Goal: Communication & Community: Answer question/provide support

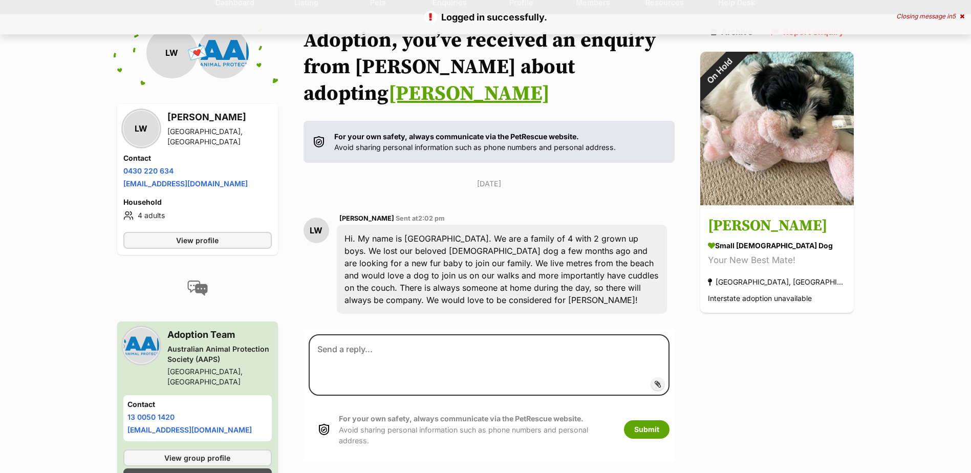
scroll to position [102, 0]
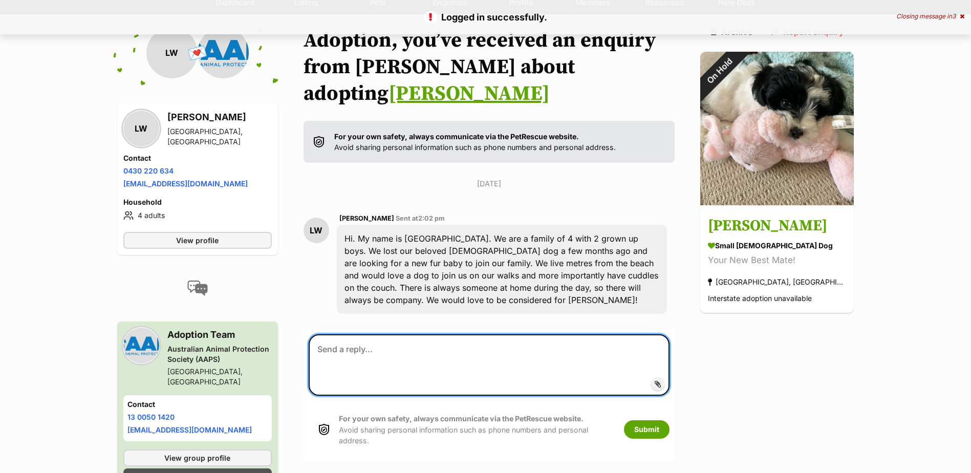
paste textarea "Hi [PERSON_NAME], It was so lovely to meet you both, [PERSON_NAME] and Xena [DA…"
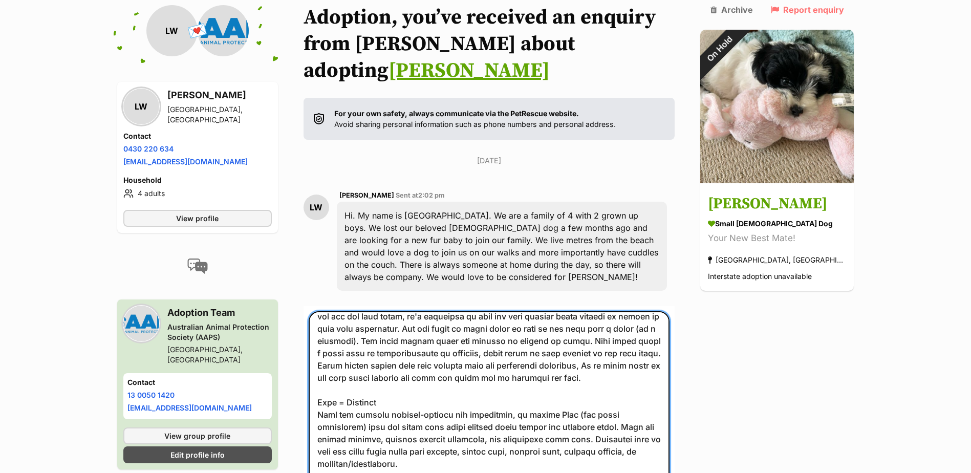
scroll to position [0, 0]
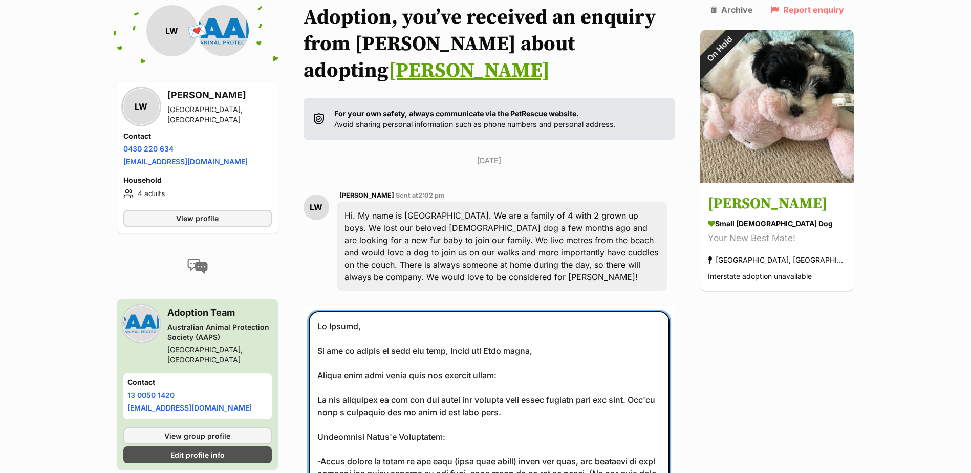
drag, startPoint x: 424, startPoint y: 416, endPoint x: 296, endPoint y: 287, distance: 181.7
click at [296, 287] on div "Back to all conversations 💌 Conversation participant details LW LW Lorryn Wellm…" at bounding box center [486, 285] width 753 height 562
type textarea "--"
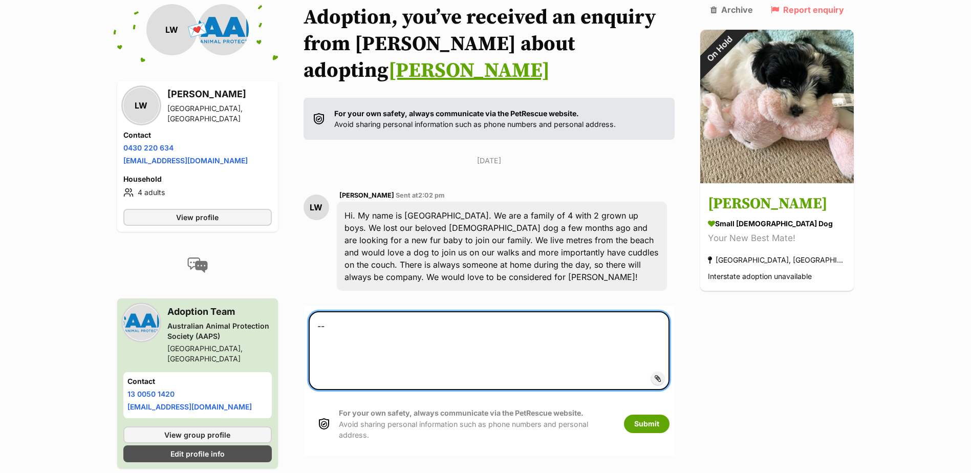
drag, startPoint x: 431, startPoint y: 328, endPoint x: 273, endPoint y: 289, distance: 162.6
click at [273, 289] on div "Back to all conversations 💌 Conversation participant details LW LW Lorryn Wellm…" at bounding box center [486, 249] width 753 height 490
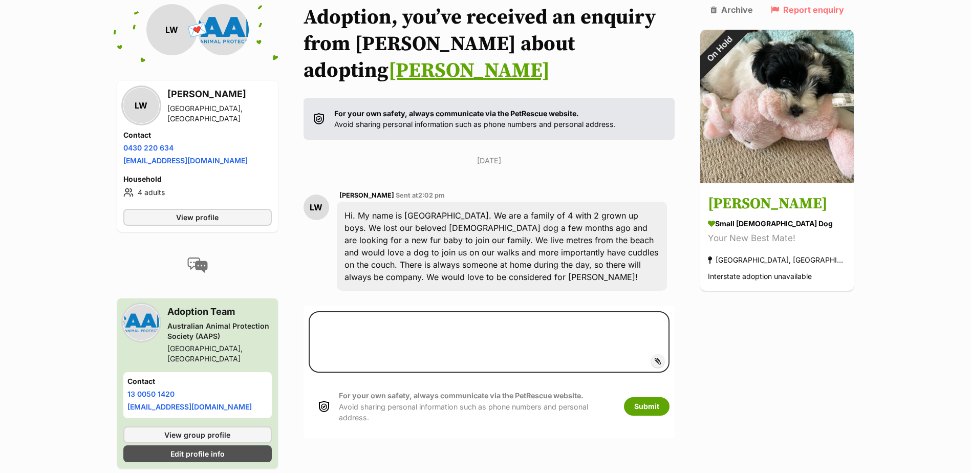
drag, startPoint x: 508, startPoint y: 2, endPoint x: 911, endPoint y: 158, distance: 432.0
click at [911, 158] on main "Back to all conversations 💌 Conversation participant details LW LW Lorryn Wellm…" at bounding box center [485, 249] width 971 height 490
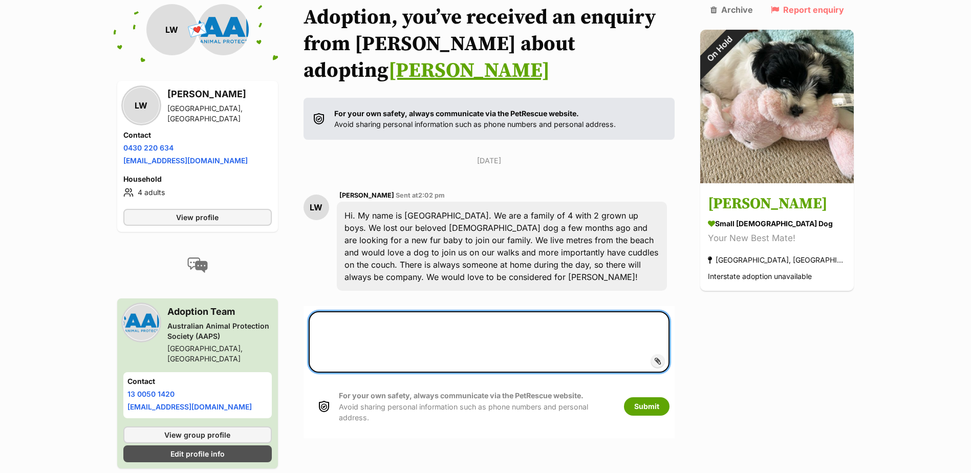
click at [588, 311] on textarea at bounding box center [489, 341] width 361 height 61
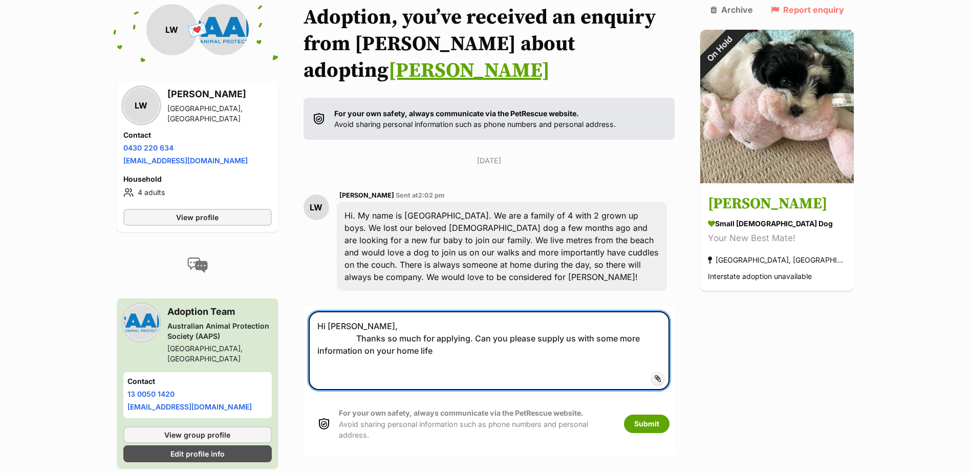
click at [453, 326] on textarea "Hi Lorryn, Thanks so much for applying. Can you please supply us with some more…" at bounding box center [489, 350] width 361 height 79
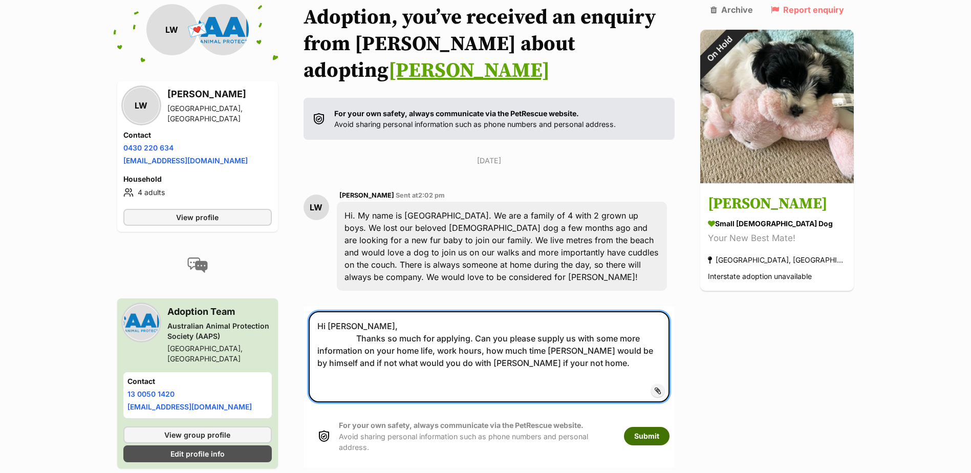
type textarea "Hi Lorryn, Thanks so much for applying. Can you please supply us with some more…"
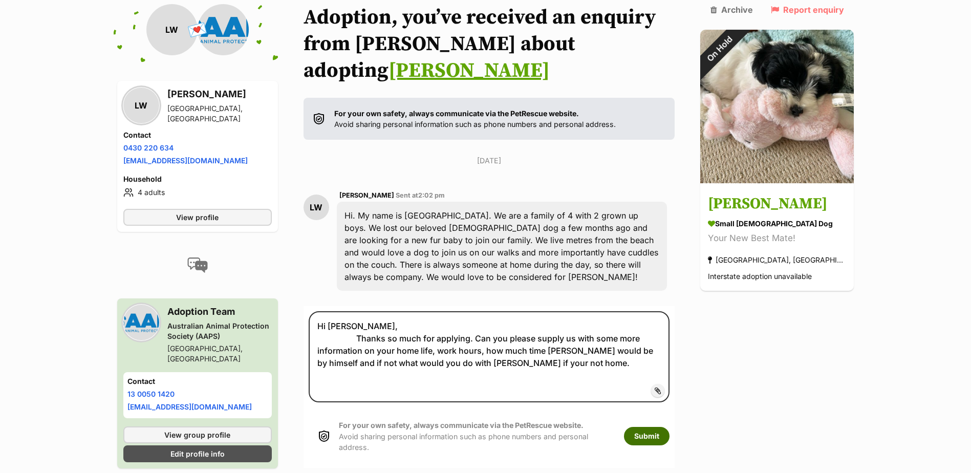
click at [670, 427] on button "Submit" at bounding box center [647, 436] width 46 height 18
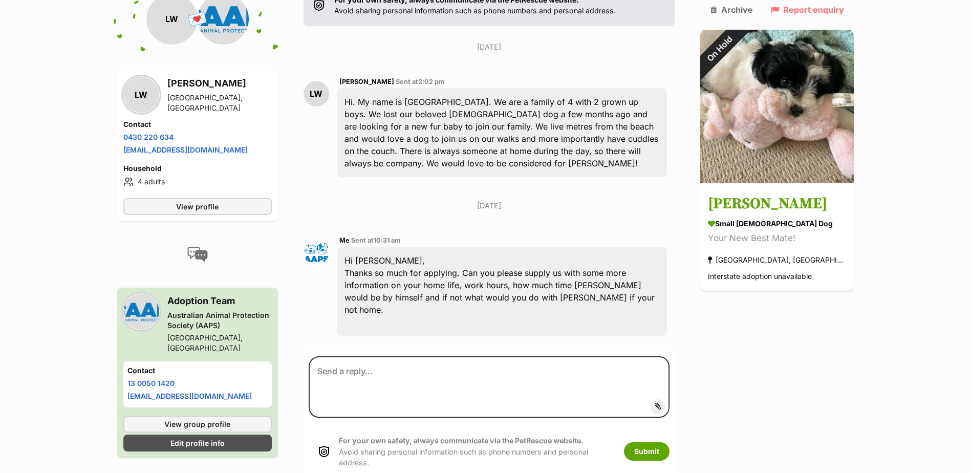
scroll to position [254, 0]
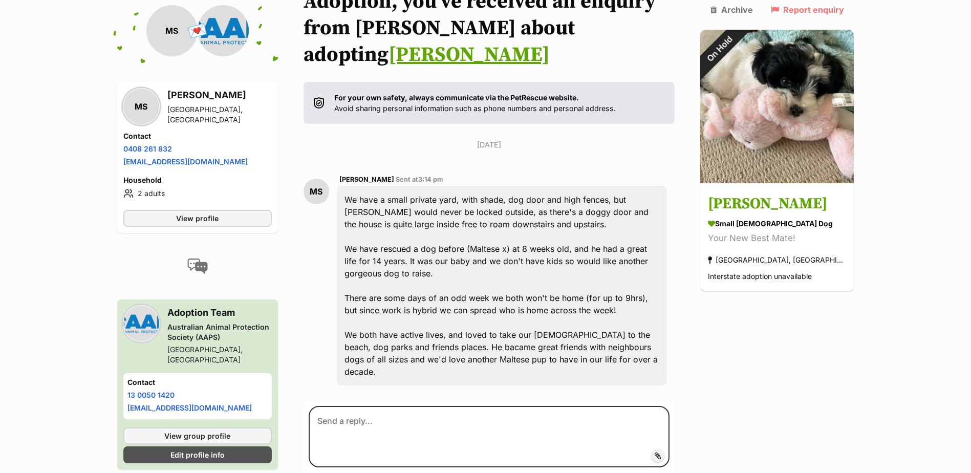
scroll to position [151, 0]
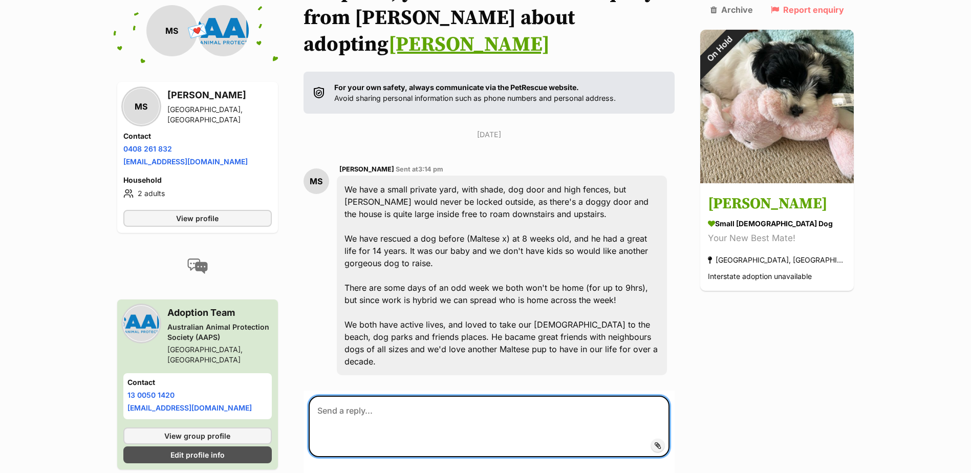
click at [503, 398] on textarea at bounding box center [489, 426] width 361 height 61
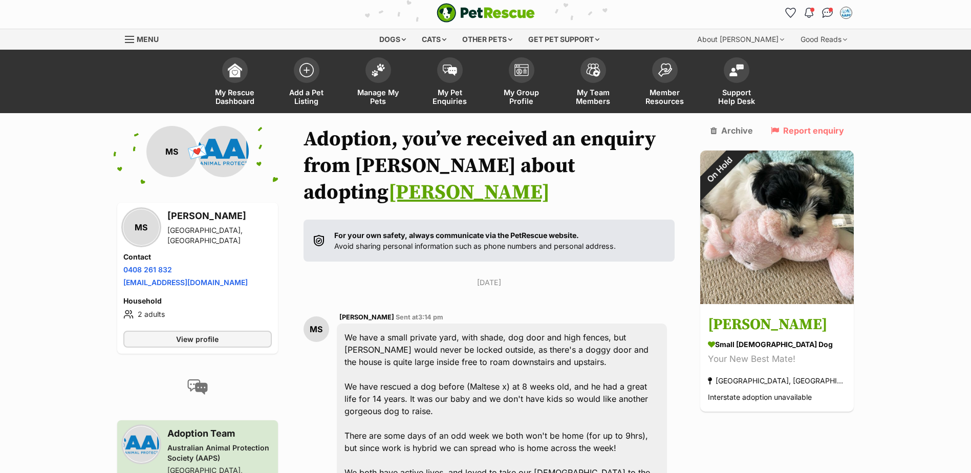
scroll to position [0, 0]
